Goal: Use online tool/utility: Use online tool/utility

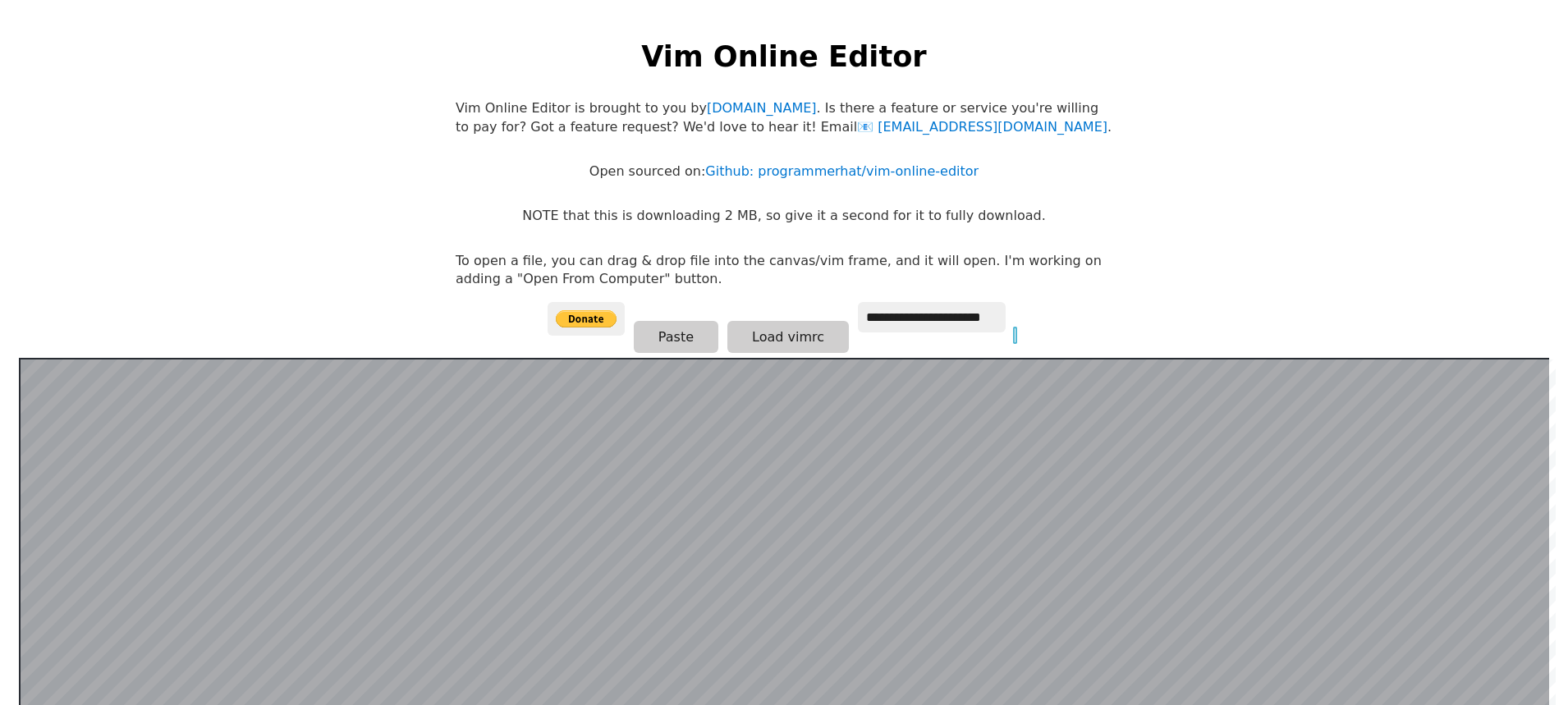
scroll to position [319, 0]
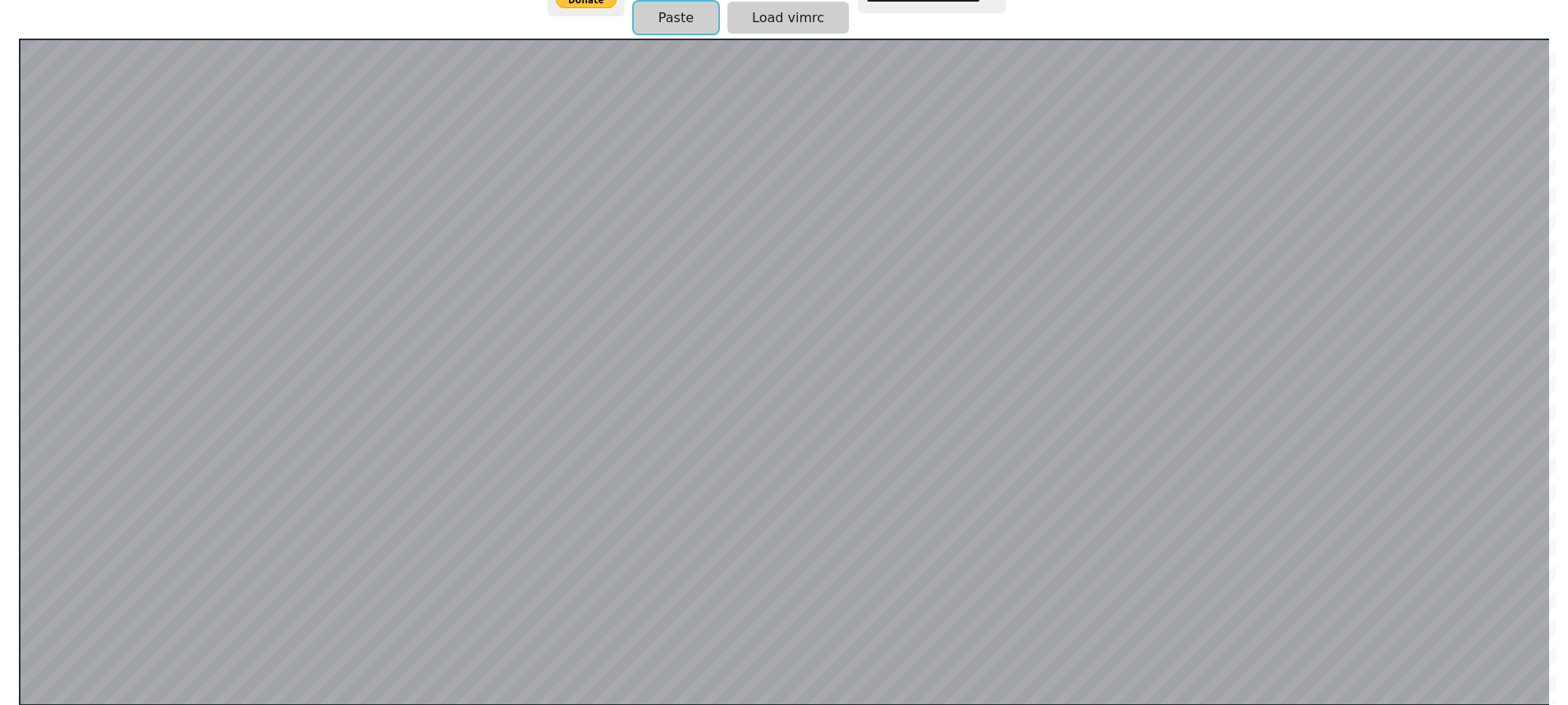
click at [660, 16] on button "Paste" at bounding box center [676, 18] width 85 height 32
click at [666, 25] on button "Paste" at bounding box center [676, 17] width 85 height 32
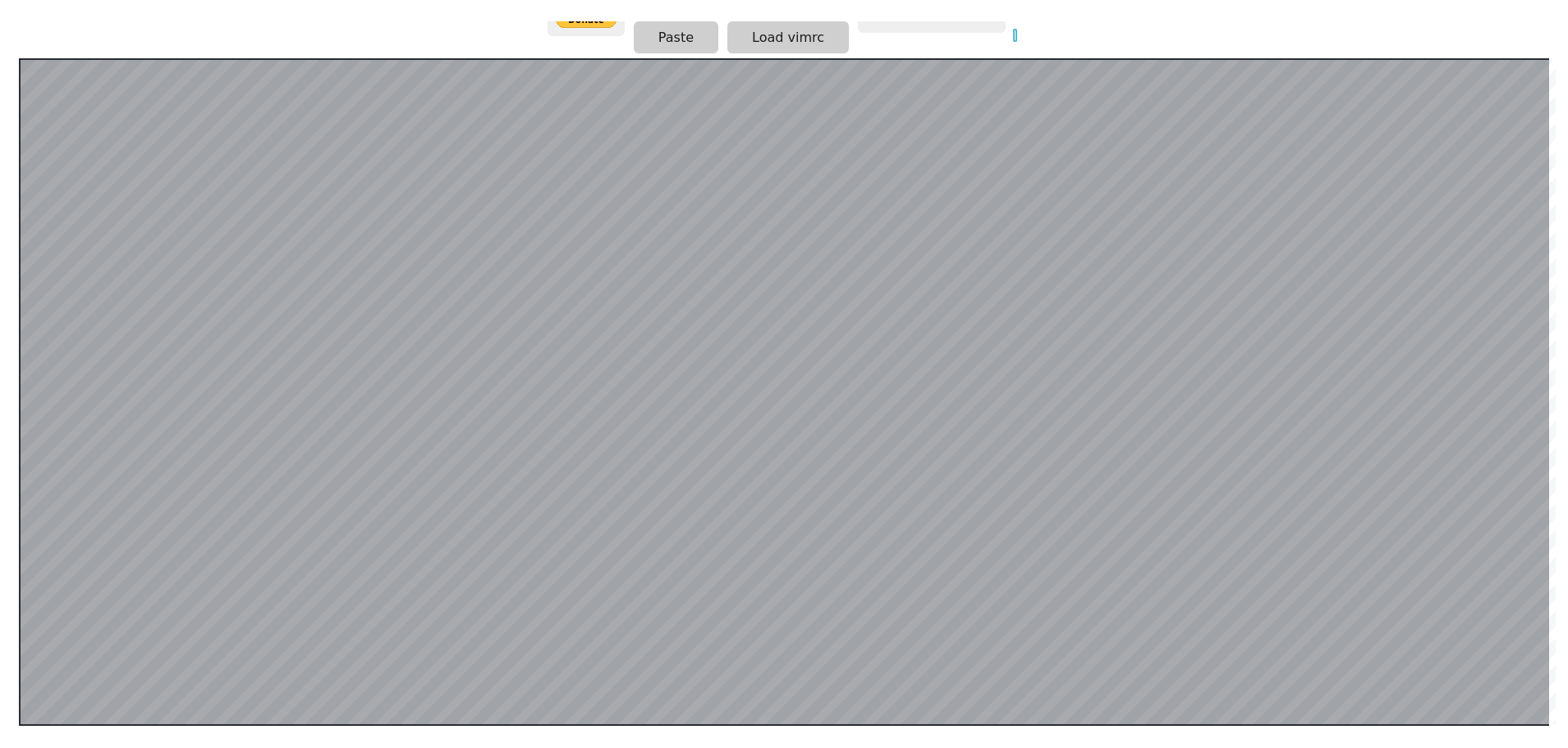
scroll to position [319, 0]
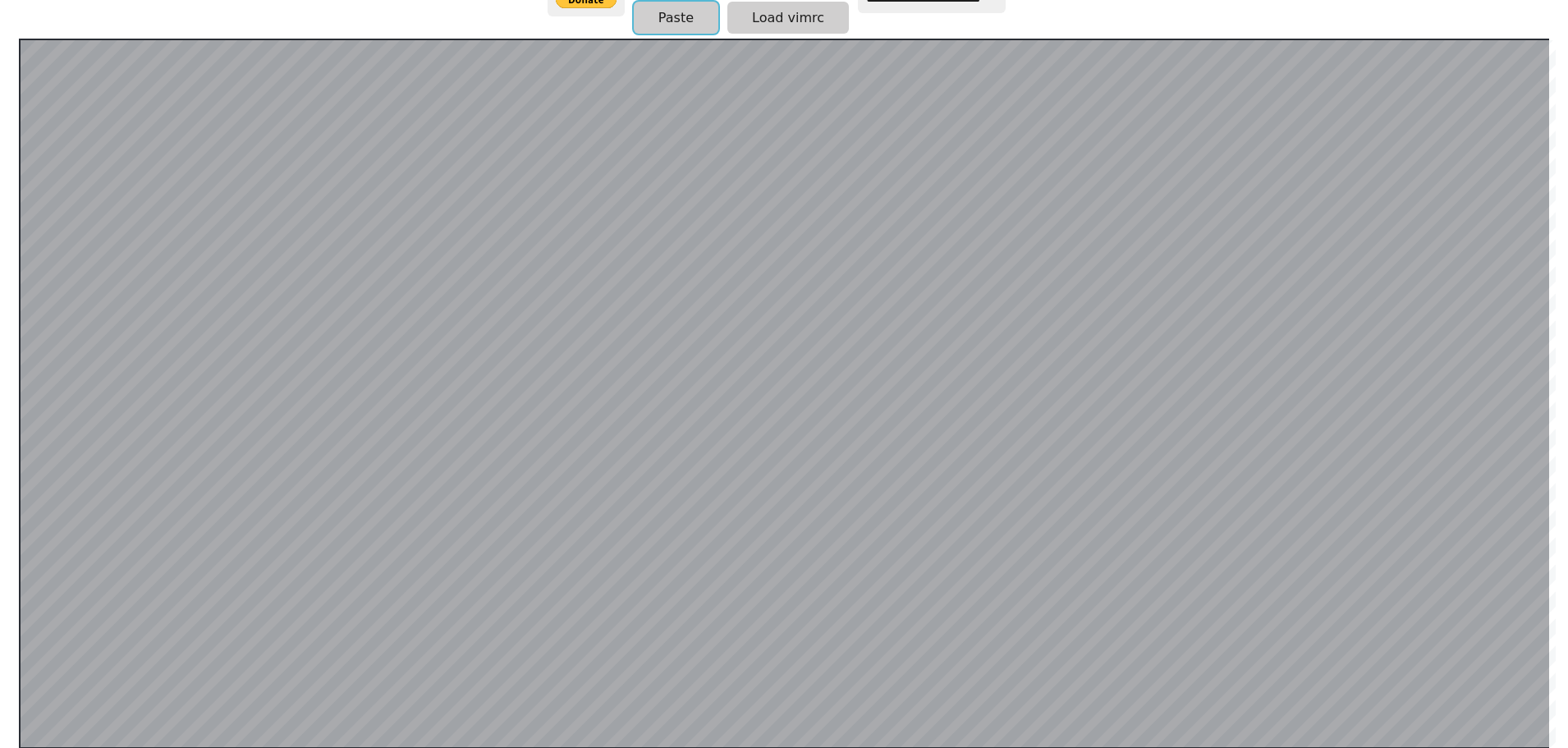
click at [679, 22] on button "Paste" at bounding box center [676, 18] width 85 height 32
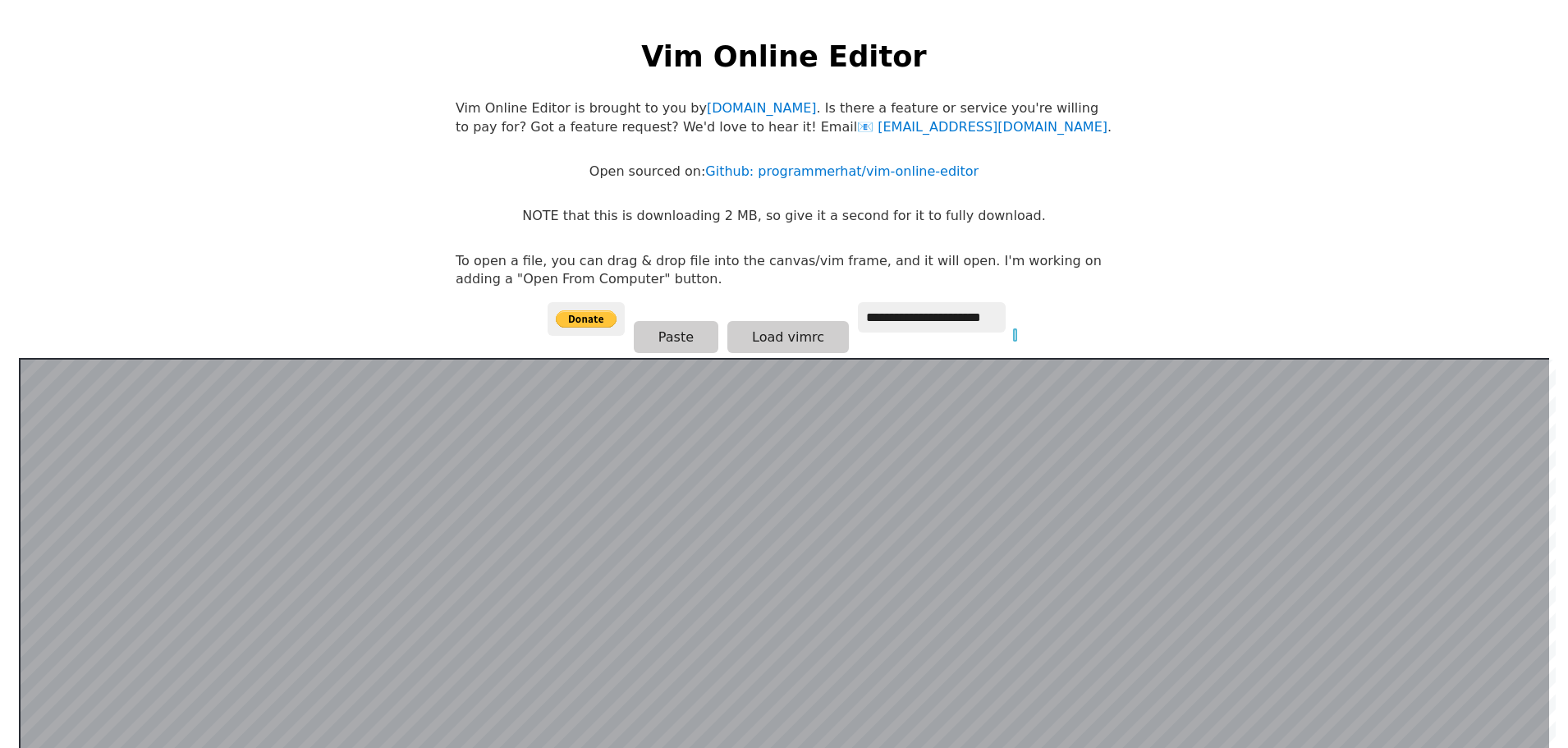
scroll to position [319, 0]
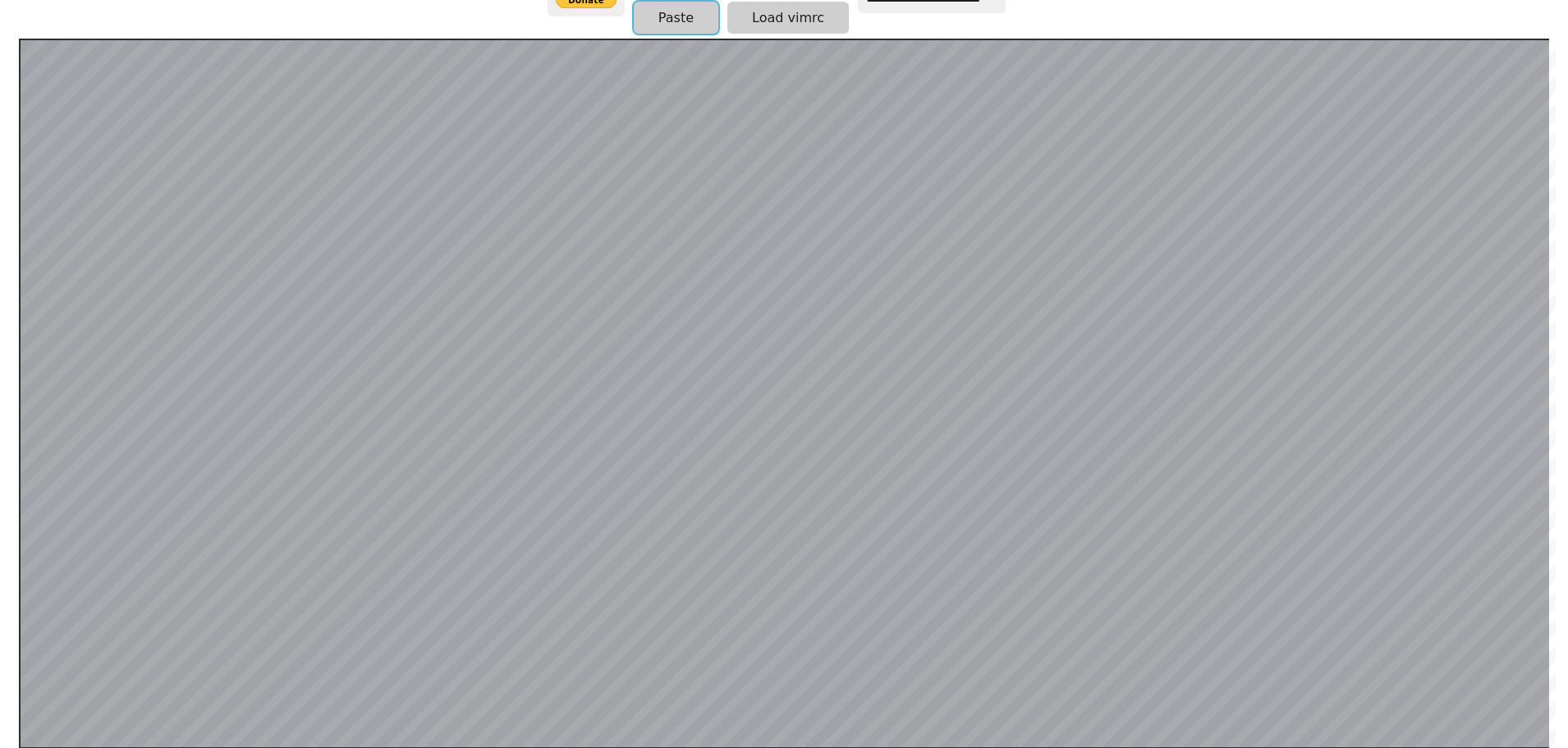
click at [678, 13] on button "Paste" at bounding box center [676, 18] width 85 height 32
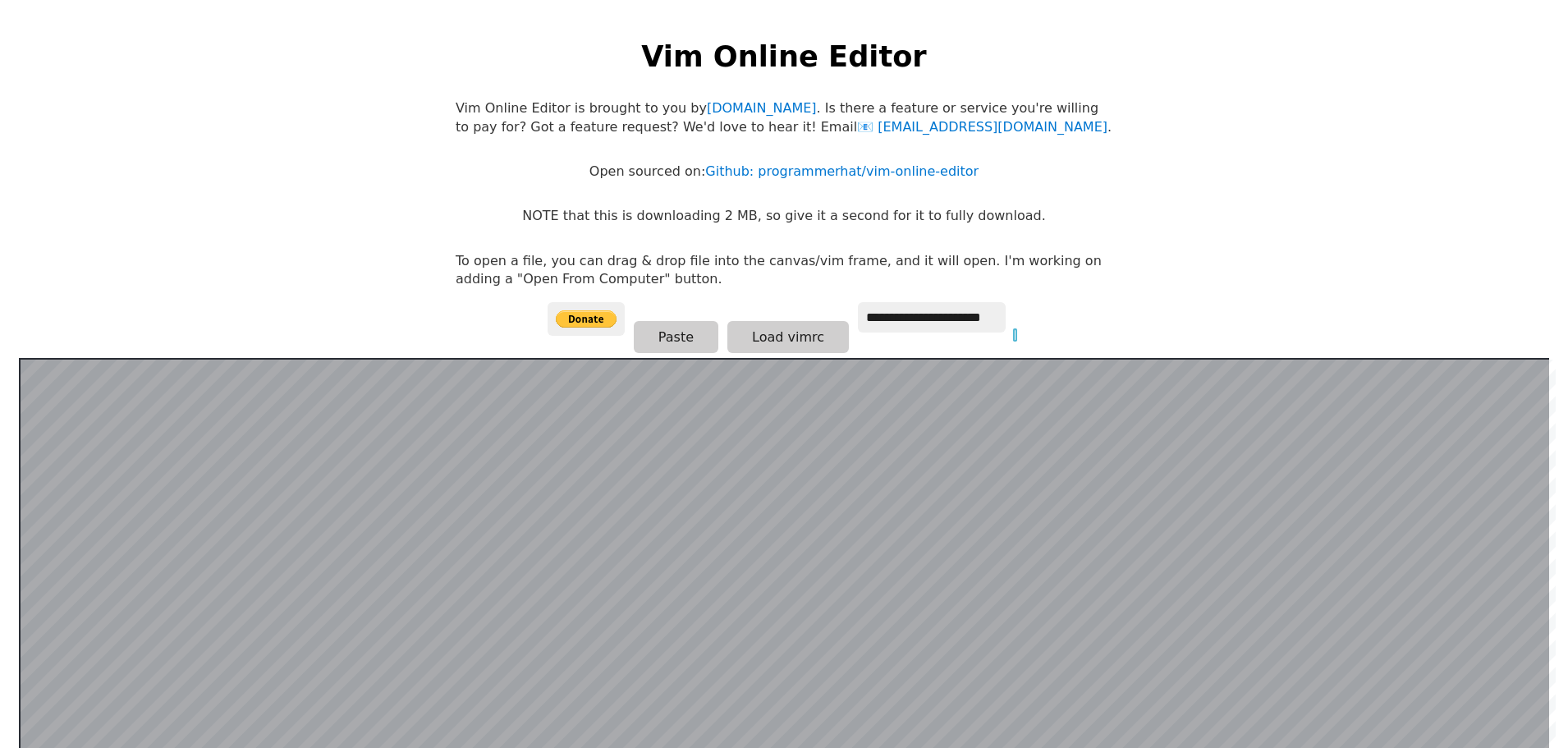
scroll to position [319, 0]
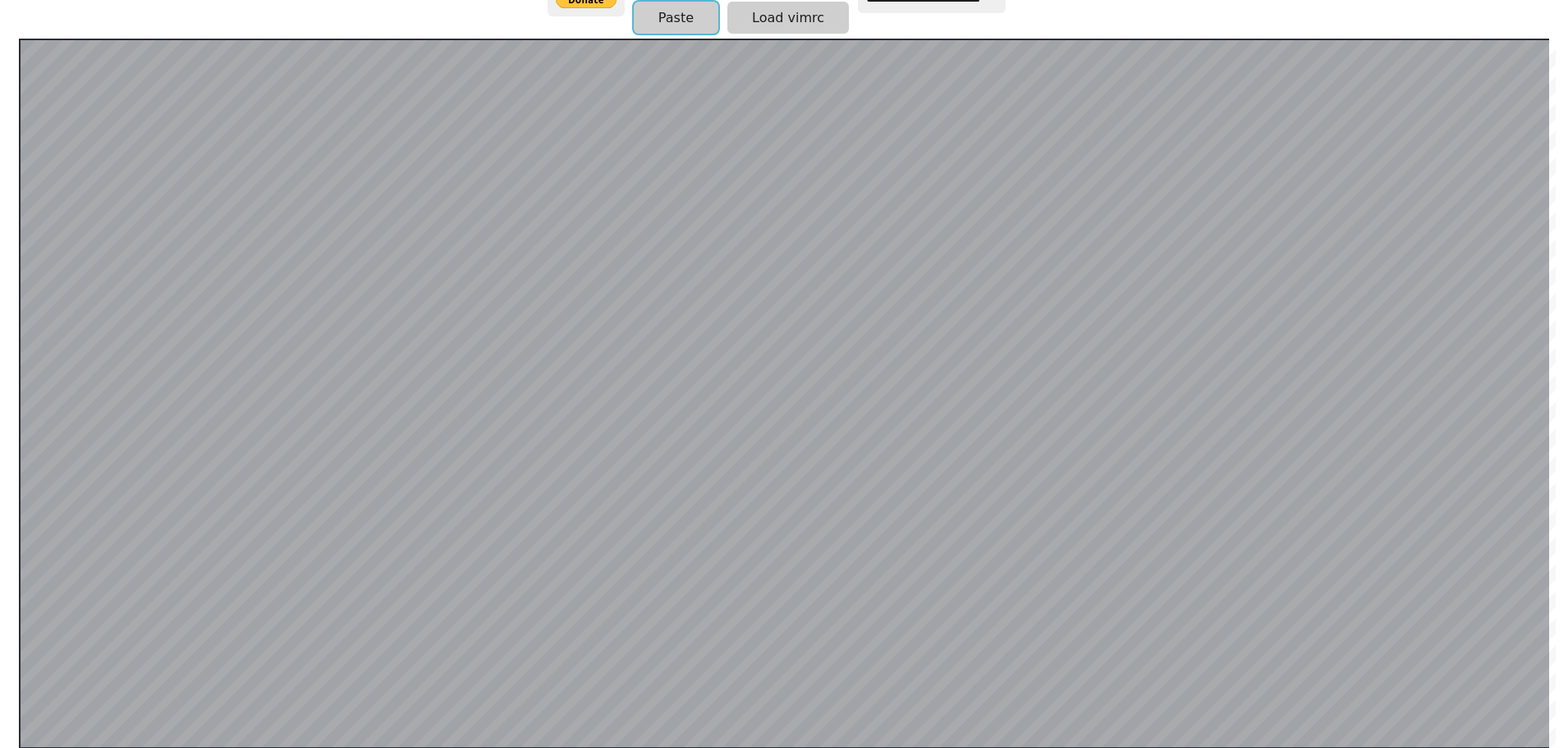
click at [681, 19] on button "Paste" at bounding box center [676, 18] width 85 height 32
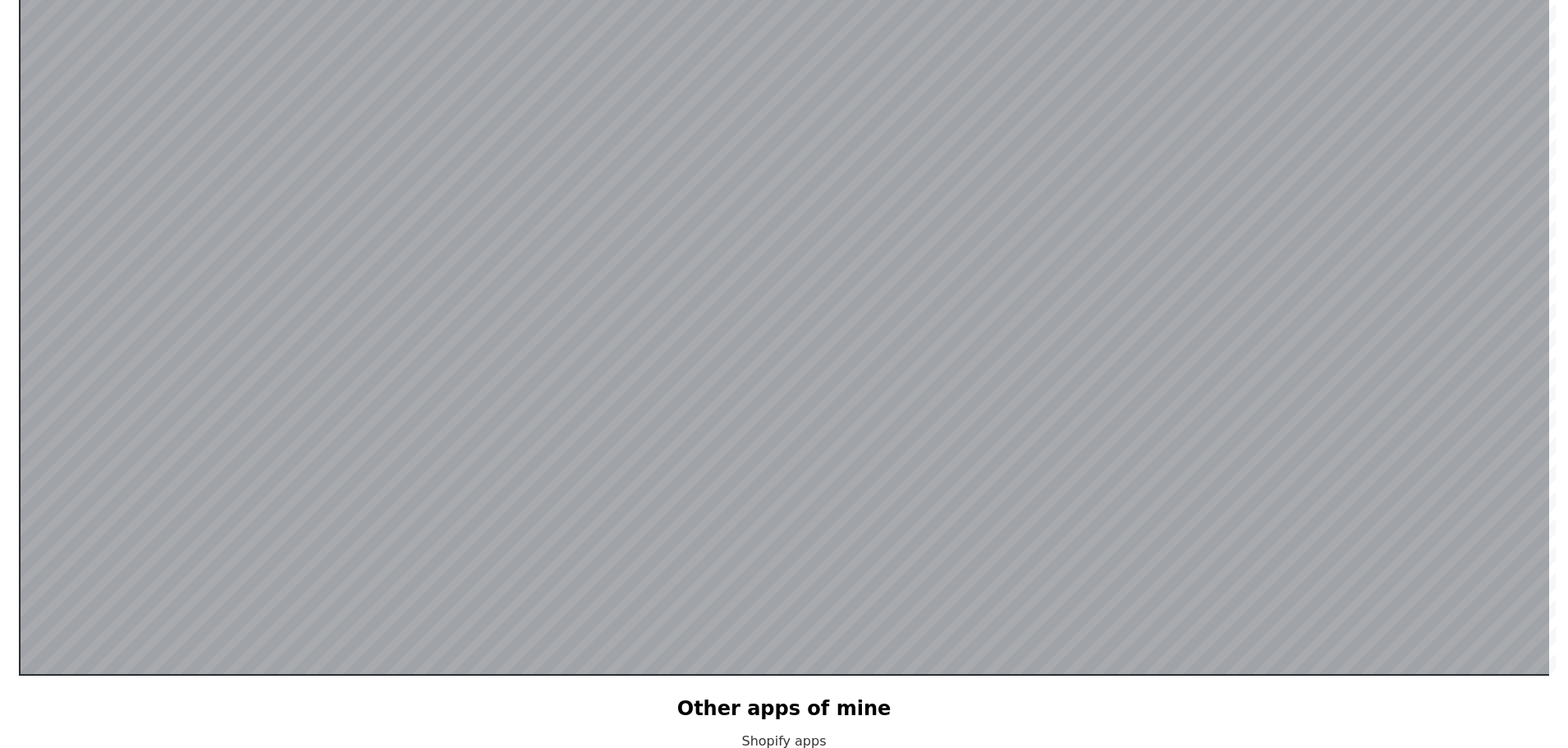
scroll to position [484, 0]
